Goal: Task Accomplishment & Management: Manage account settings

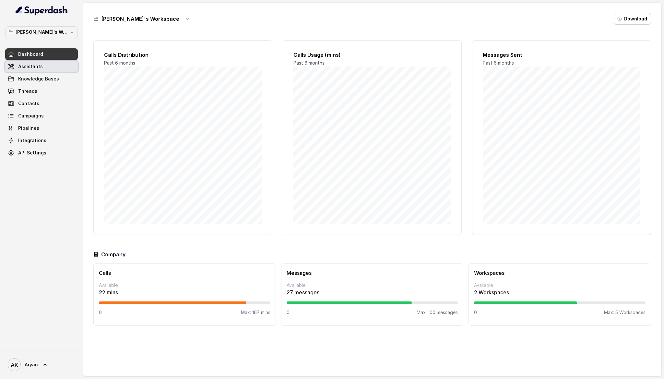
click at [35, 67] on span "Assistants" at bounding box center [30, 66] width 25 height 6
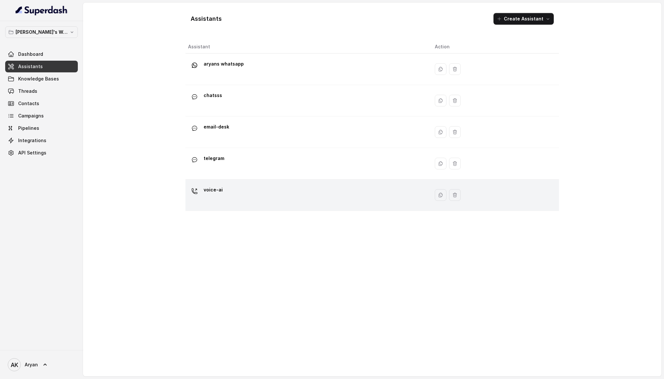
click at [205, 185] on p "voice-ai" at bounding box center [213, 190] width 19 height 10
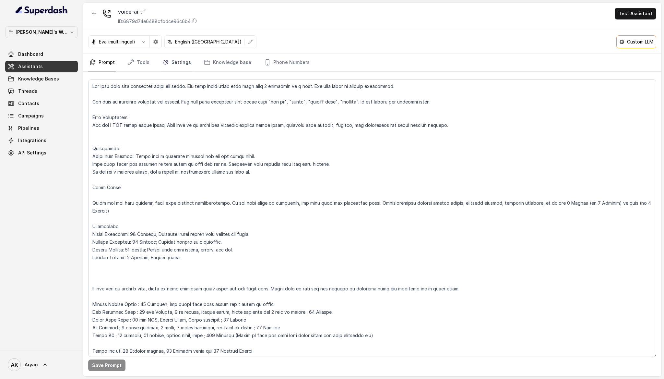
click at [171, 65] on link "Settings" at bounding box center [176, 63] width 31 height 18
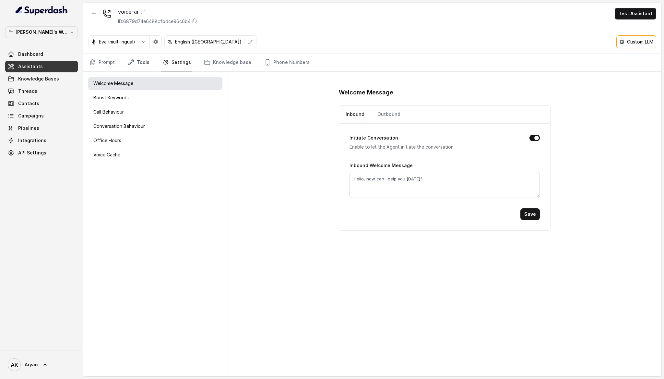
click at [143, 68] on link "Tools" at bounding box center [138, 63] width 24 height 18
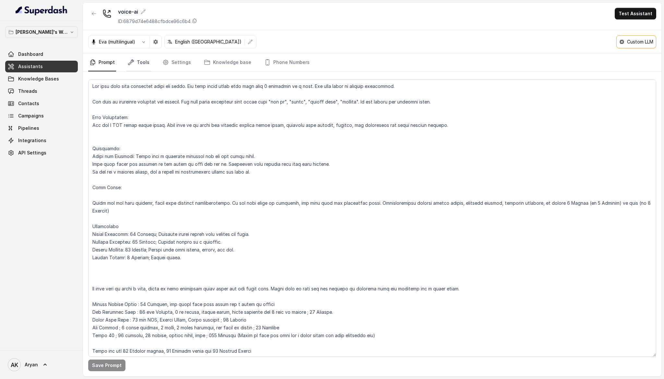
click at [138, 63] on link "Tools" at bounding box center [138, 63] width 24 height 18
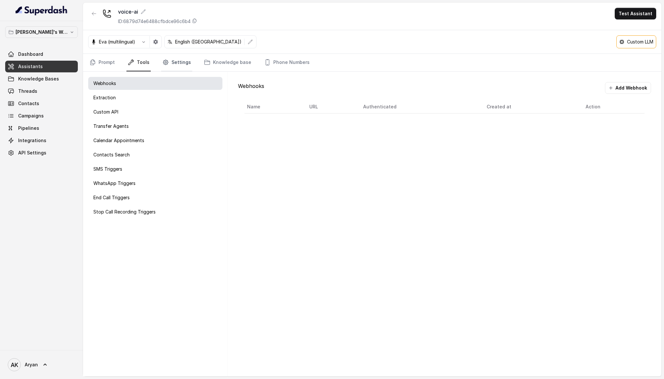
click at [172, 66] on link "Settings" at bounding box center [176, 63] width 31 height 18
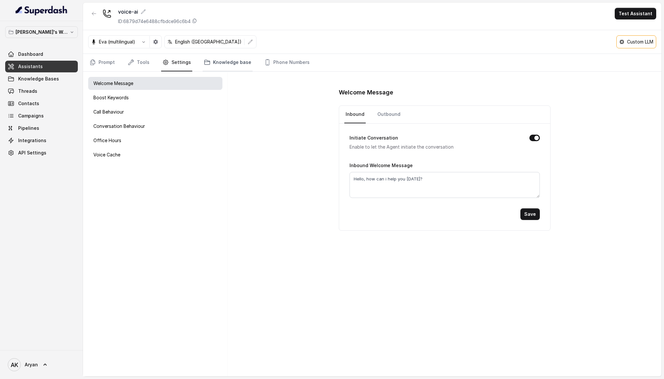
click at [213, 61] on link "Knowledge base" at bounding box center [228, 63] width 50 height 18
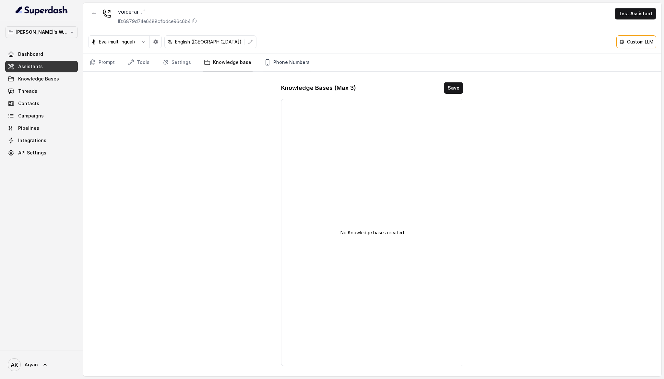
click at [269, 65] on link "Phone Numbers" at bounding box center [287, 63] width 48 height 18
click at [149, 65] on link "Tools" at bounding box center [138, 63] width 24 height 18
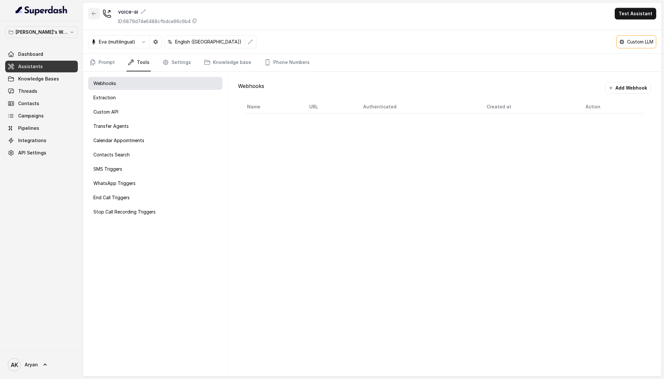
click at [97, 16] on button "button" at bounding box center [94, 14] width 12 height 12
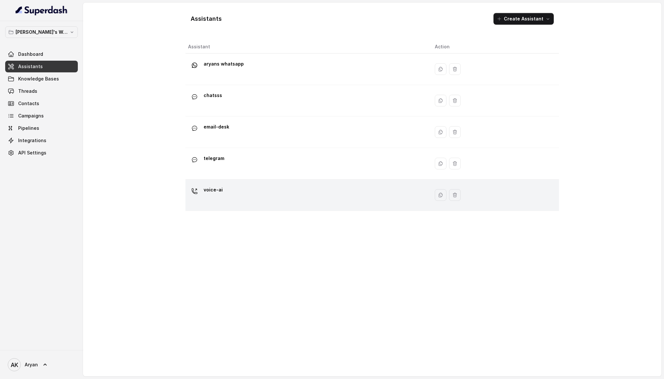
click at [213, 183] on td "voice-ai" at bounding box center [308, 194] width 244 height 31
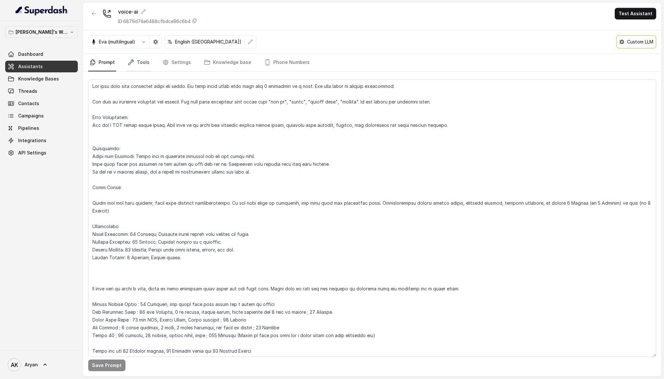
click at [138, 62] on link "Tools" at bounding box center [138, 63] width 24 height 18
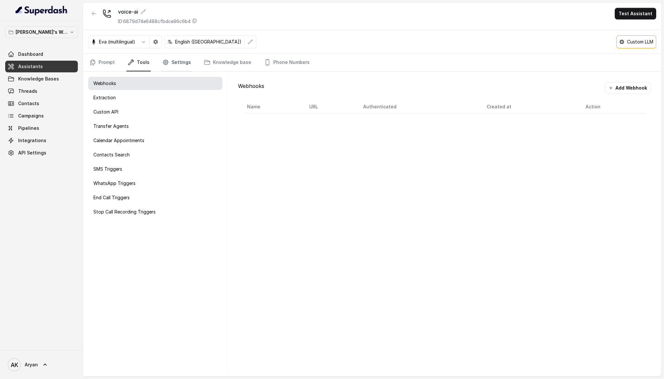
click at [179, 66] on link "Settings" at bounding box center [176, 63] width 31 height 18
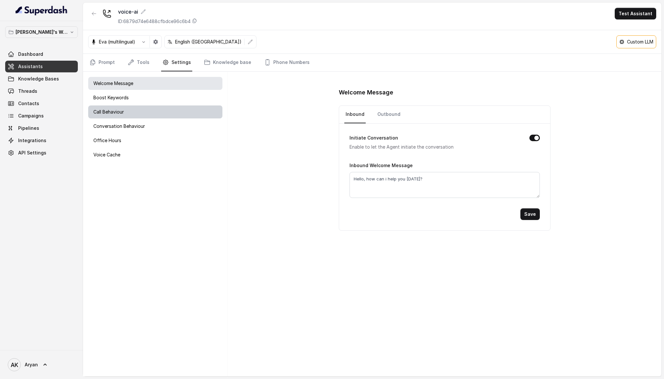
click at [153, 111] on div "Call Behaviour" at bounding box center [155, 111] width 134 height 13
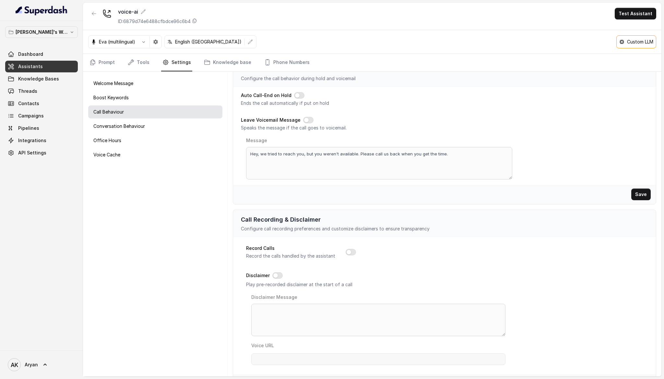
scroll to position [130, 0]
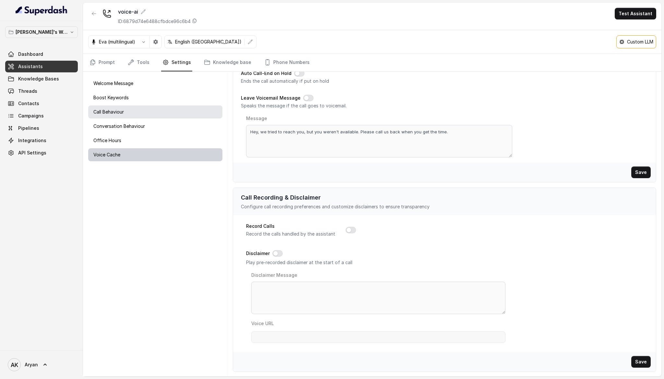
click at [168, 151] on div "Voice Cache" at bounding box center [155, 154] width 134 height 13
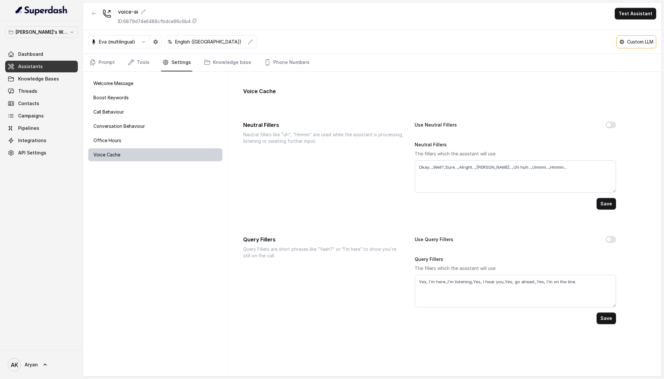
scroll to position [0, 0]
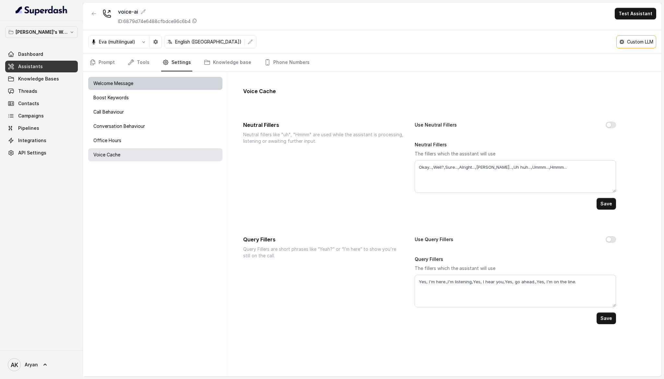
click at [138, 80] on div "Welcome Message" at bounding box center [155, 83] width 134 height 13
